Goal: Information Seeking & Learning: Learn about a topic

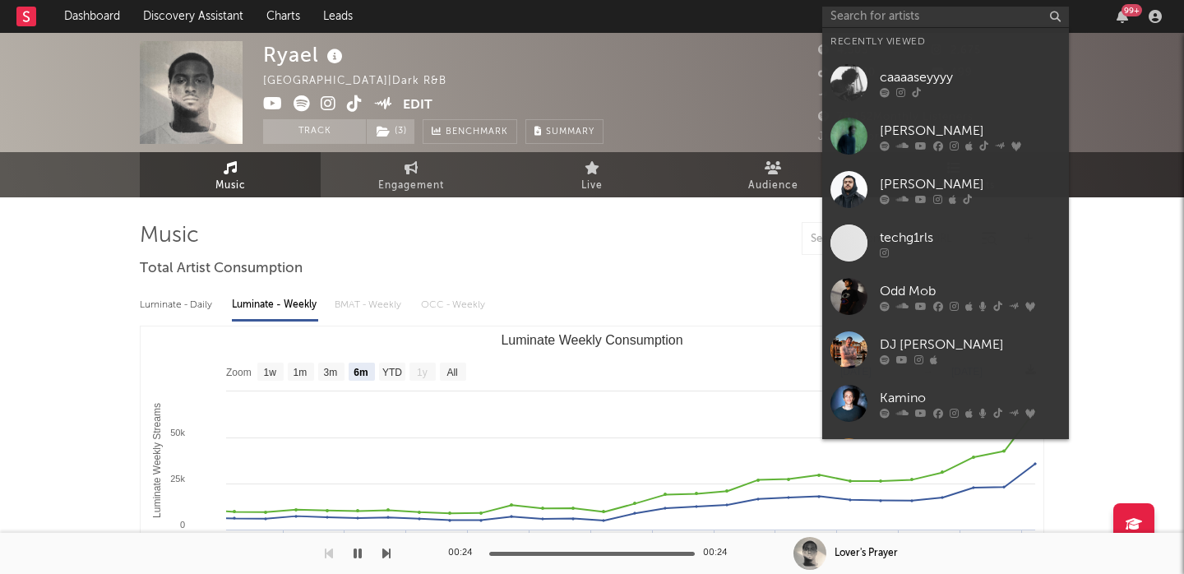
select select "6m"
select select "1w"
click at [858, 12] on input "text" at bounding box center [945, 17] width 247 height 21
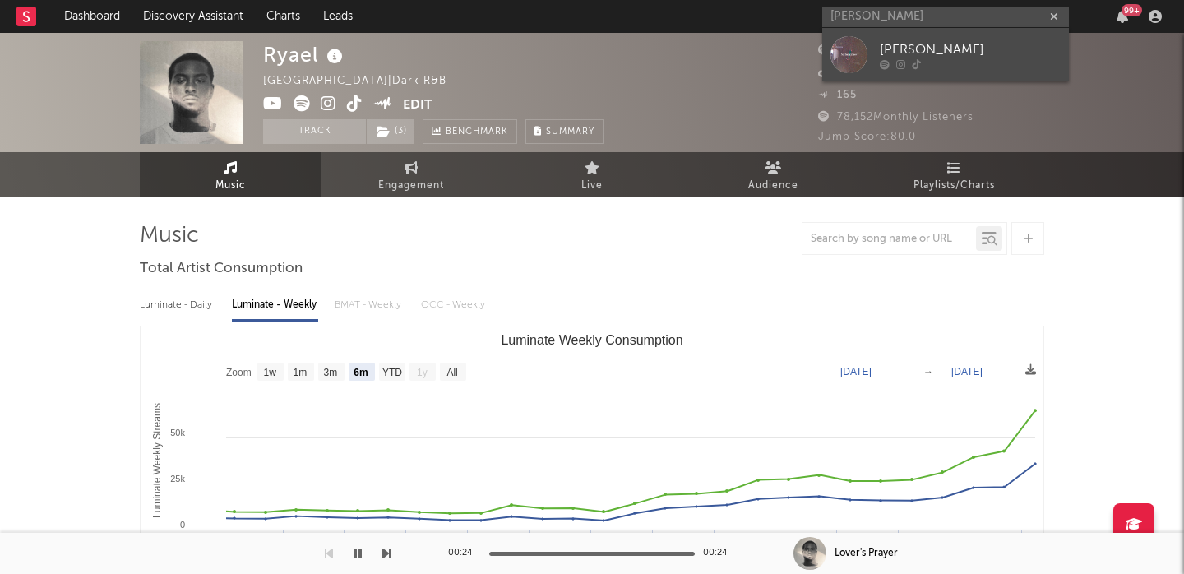
type input "[PERSON_NAME]"
click at [948, 42] on div "[PERSON_NAME]" at bounding box center [970, 49] width 181 height 20
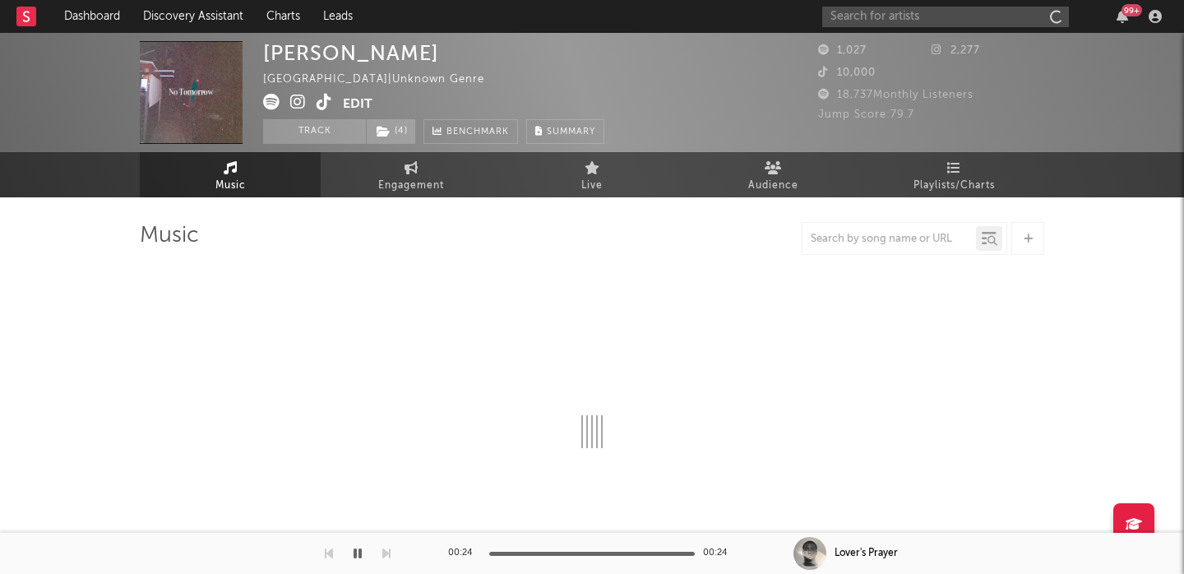
select select "1w"
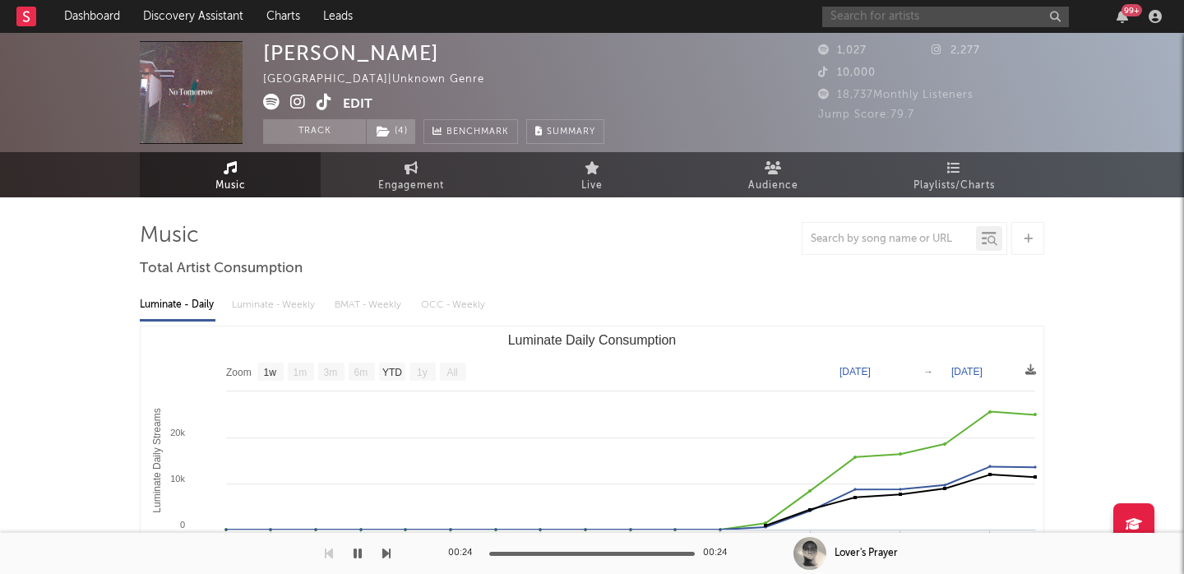
click at [876, 12] on input "text" at bounding box center [945, 17] width 247 height 21
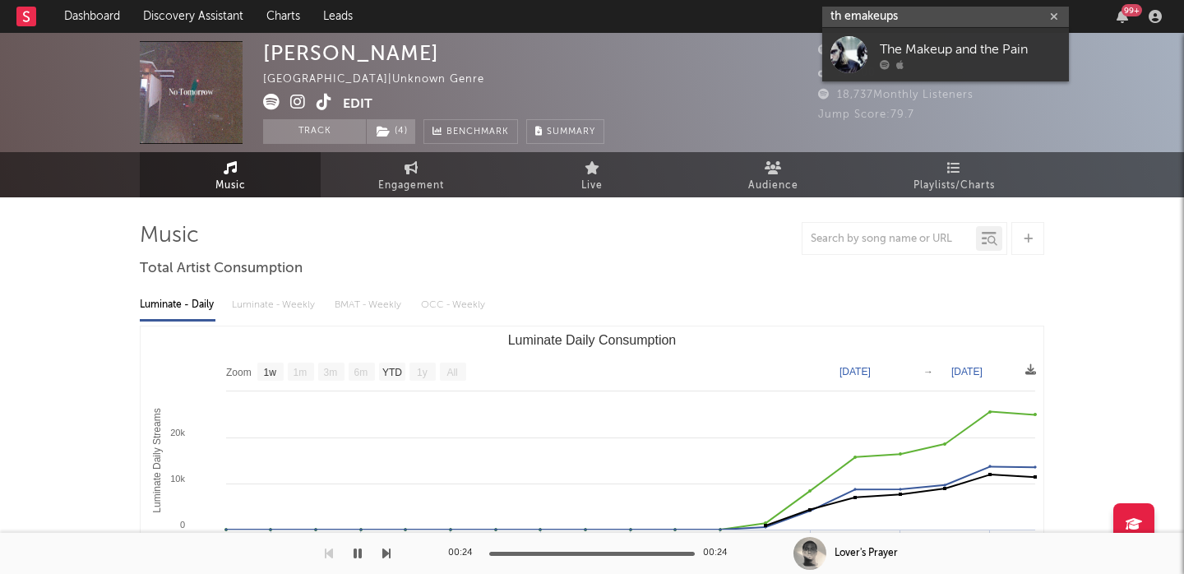
click at [848, 16] on input "th emakeups" at bounding box center [945, 17] width 247 height 21
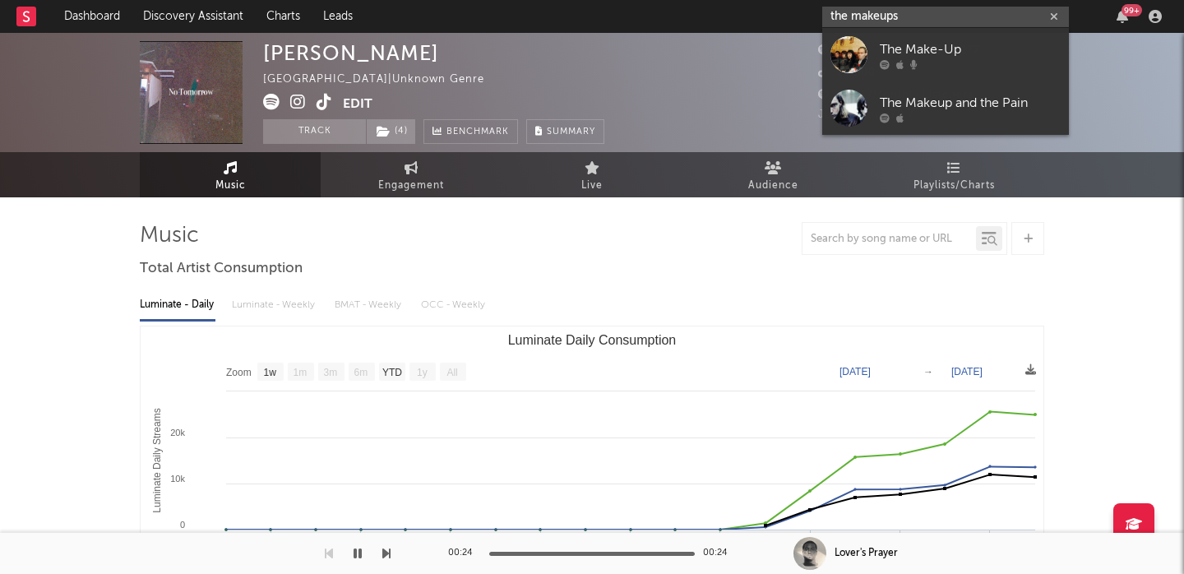
click at [870, 13] on input "the makeups" at bounding box center [945, 17] width 247 height 21
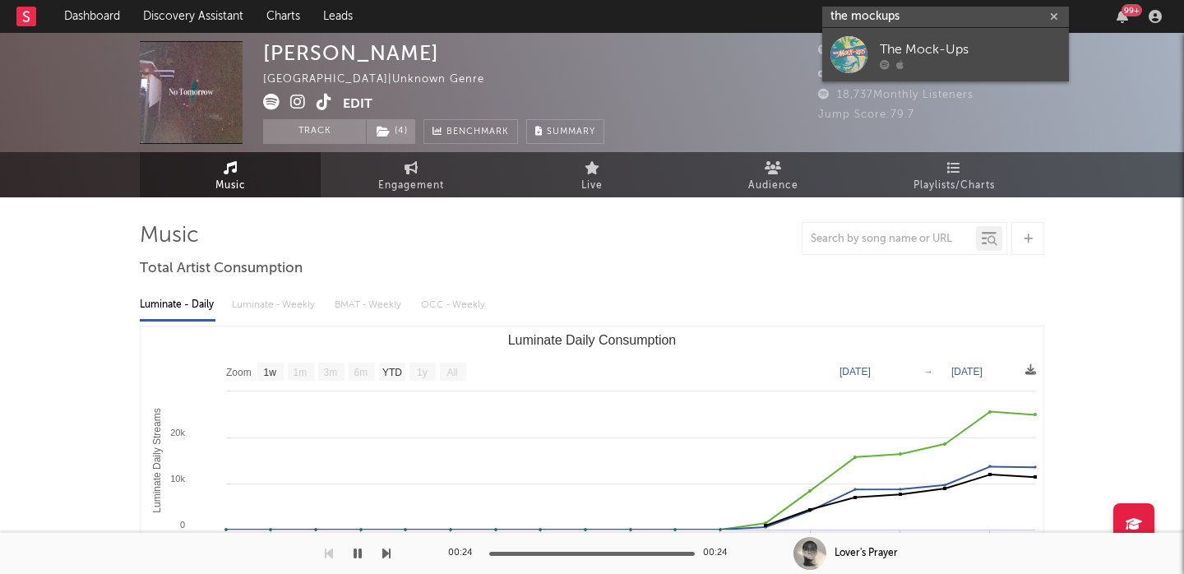
type input "the mockups"
click at [972, 51] on div "The Mock-Ups" at bounding box center [970, 49] width 181 height 20
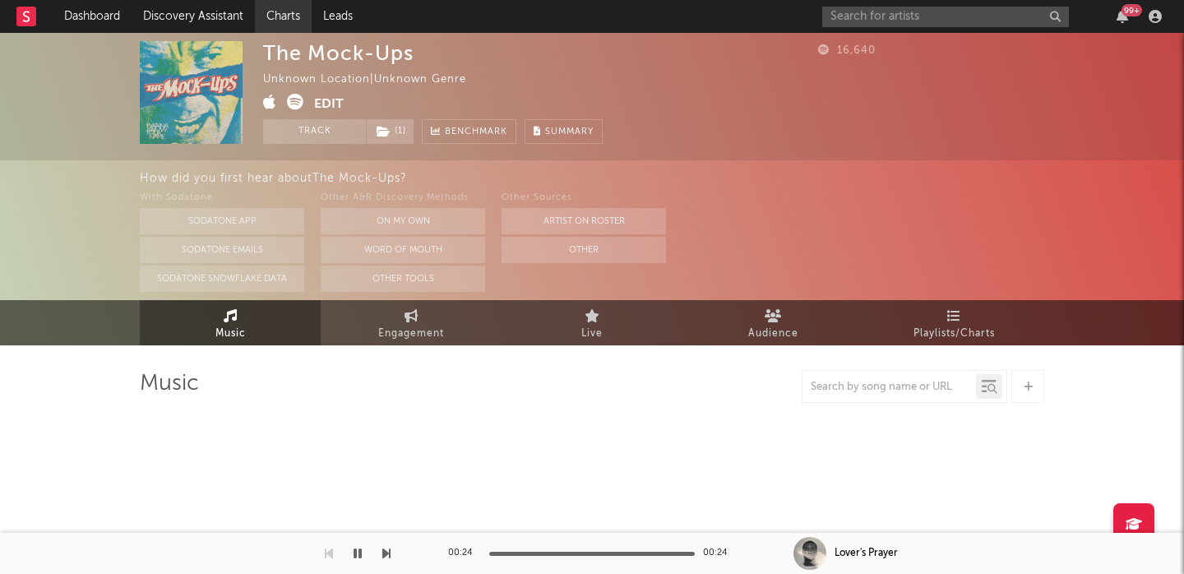
select select "1w"
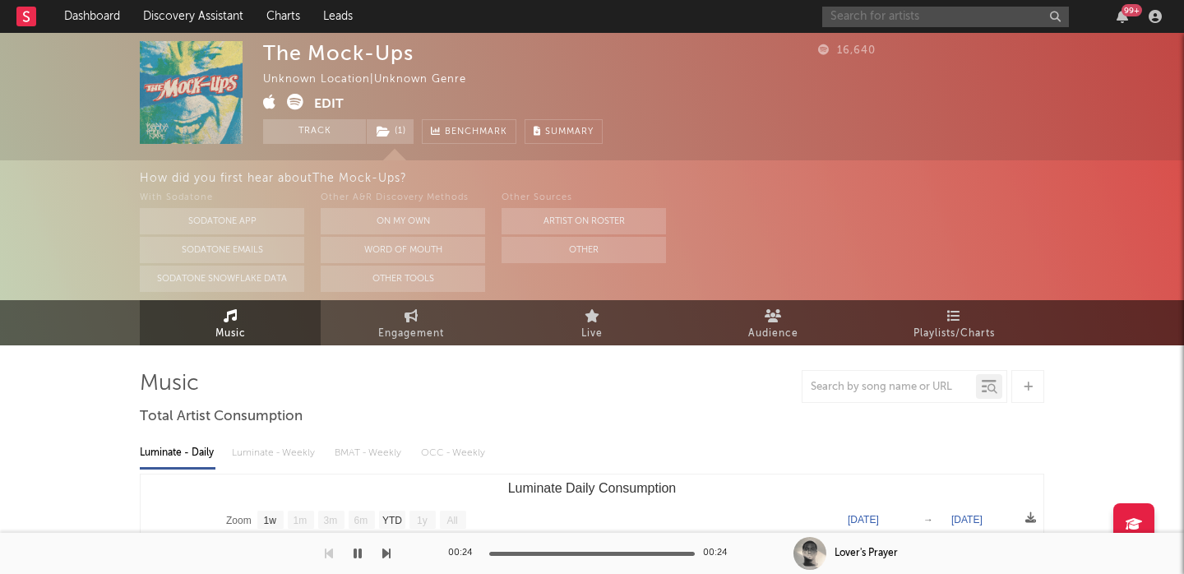
click at [840, 21] on input "text" at bounding box center [945, 17] width 247 height 21
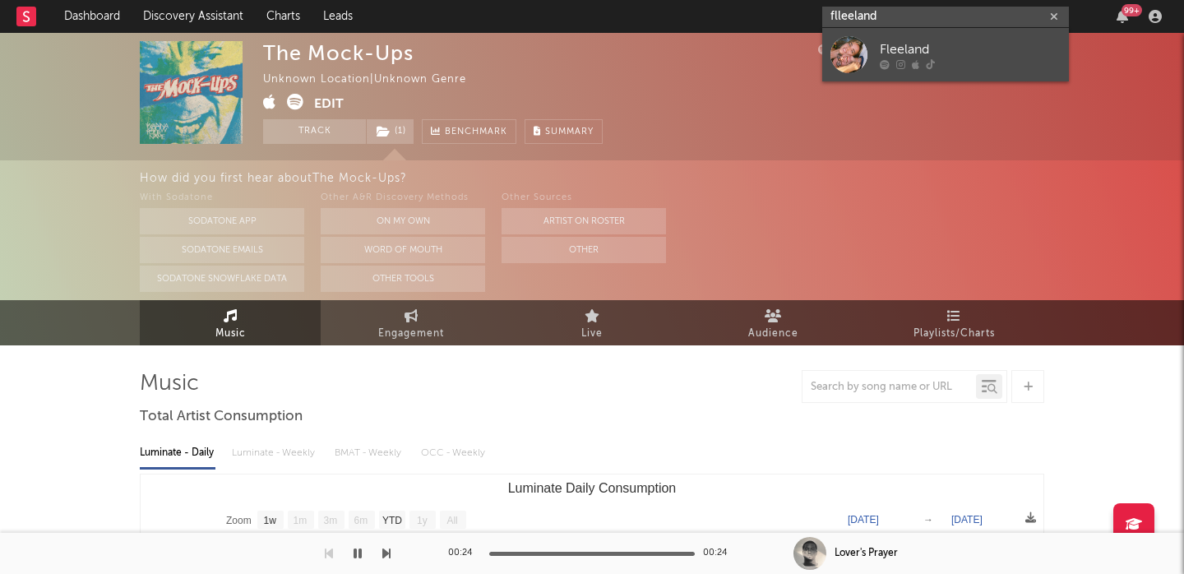
type input "flleeland"
click at [887, 39] on div "Fleeland" at bounding box center [970, 49] width 181 height 20
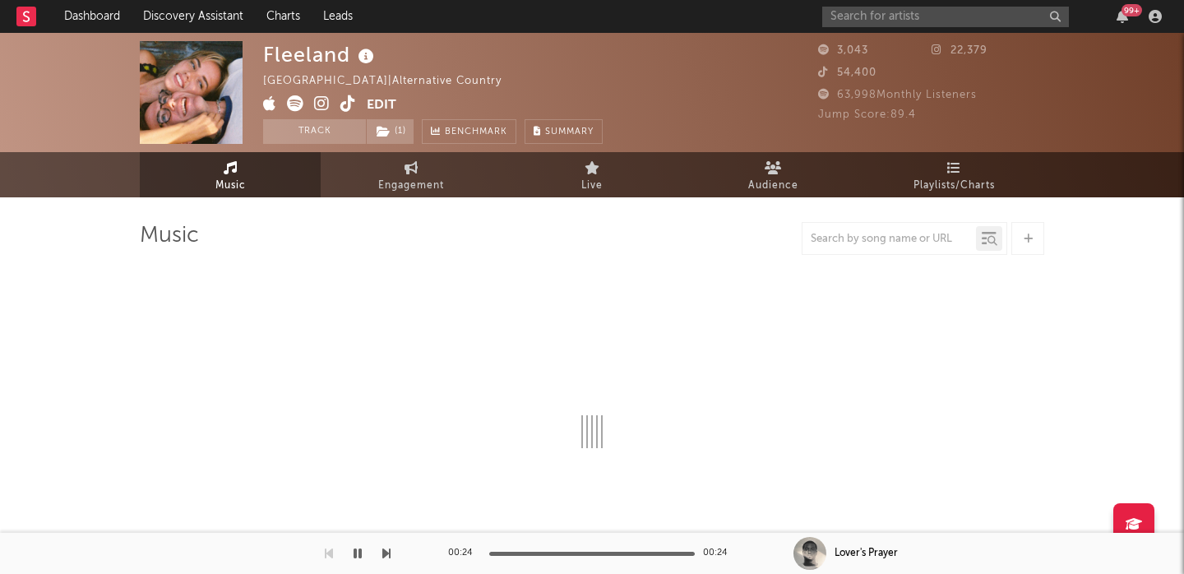
select select "1w"
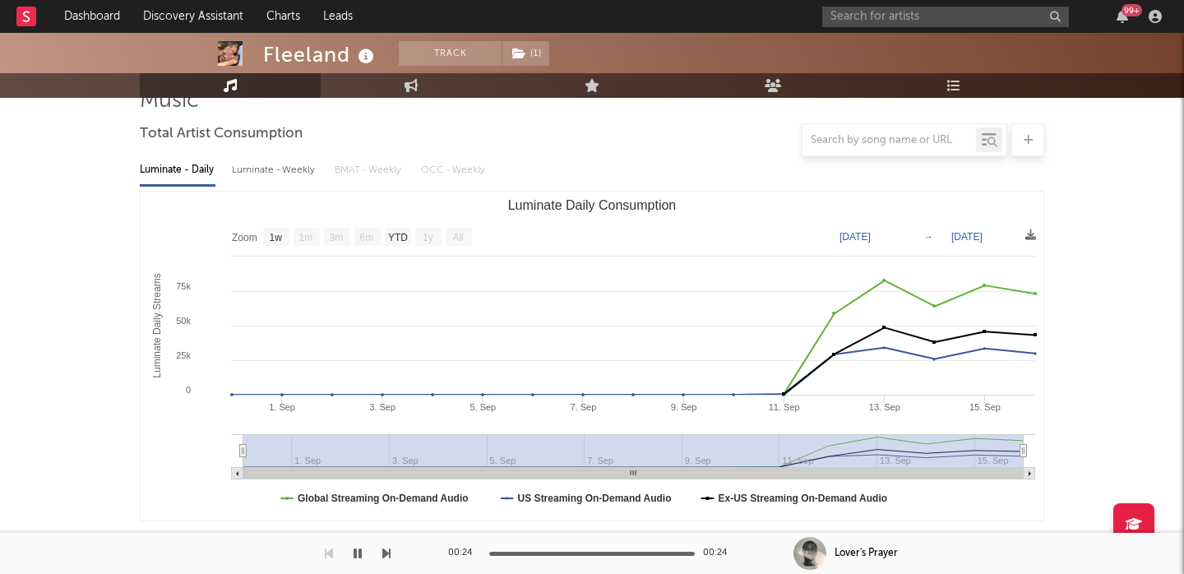
scroll to position [262, 0]
